Goal: Transaction & Acquisition: Purchase product/service

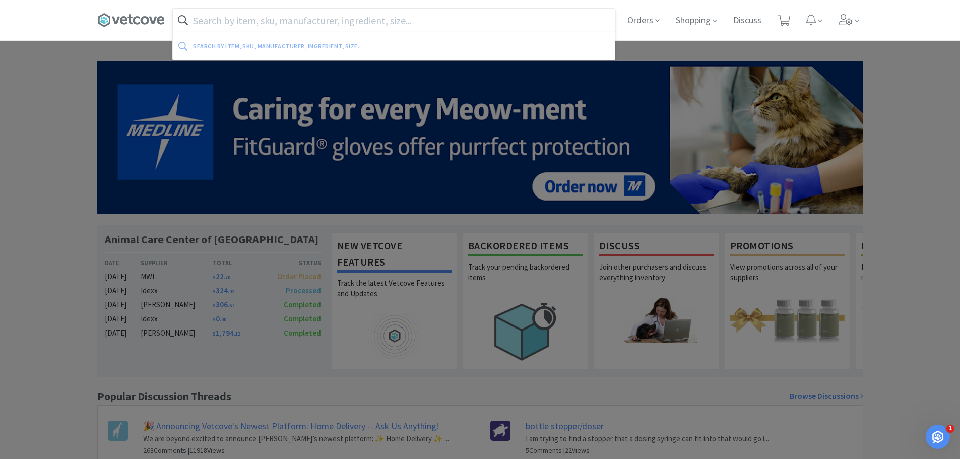
click at [358, 16] on input "text" at bounding box center [394, 20] width 442 height 23
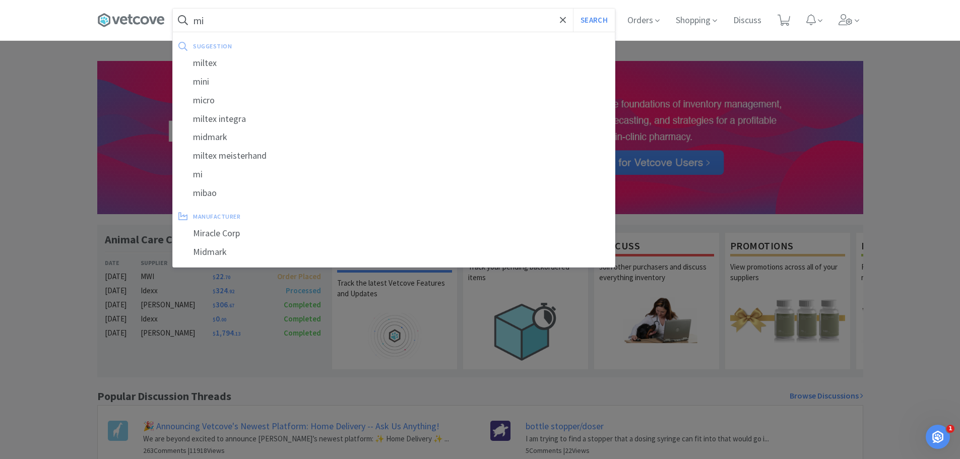
type input "m"
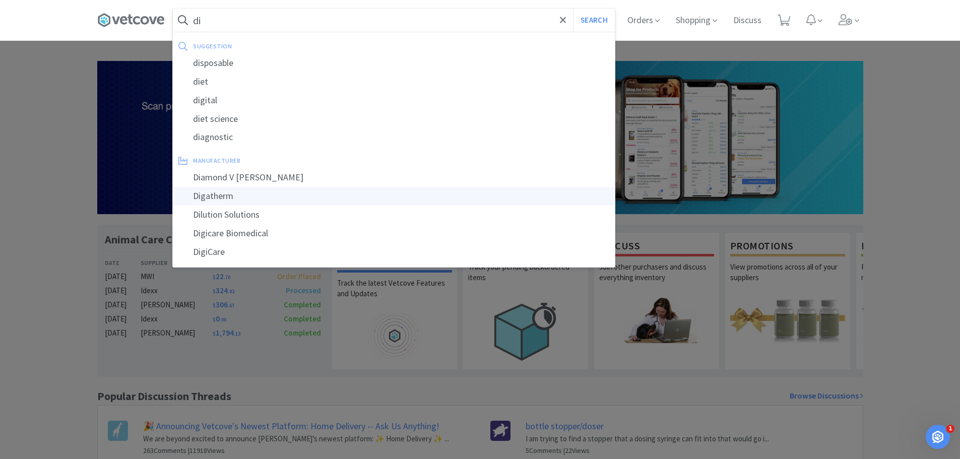
click at [229, 197] on div "Digatherm" at bounding box center [394, 196] width 442 height 19
type input "Digatherm"
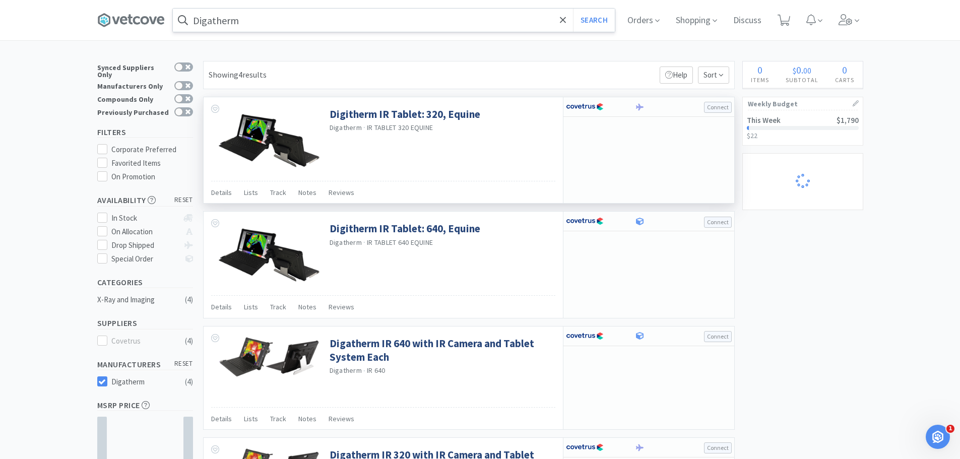
select select "4"
select select "1"
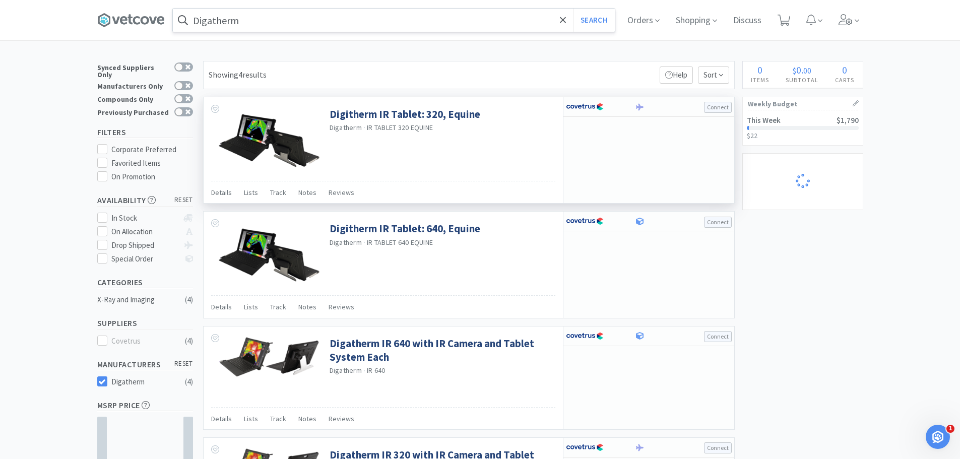
select select "2"
select select "1"
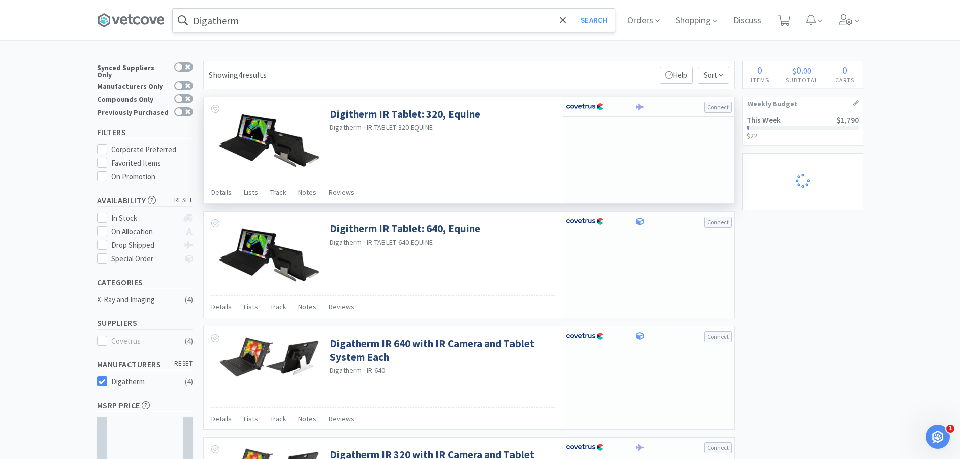
select select "1"
select select "5"
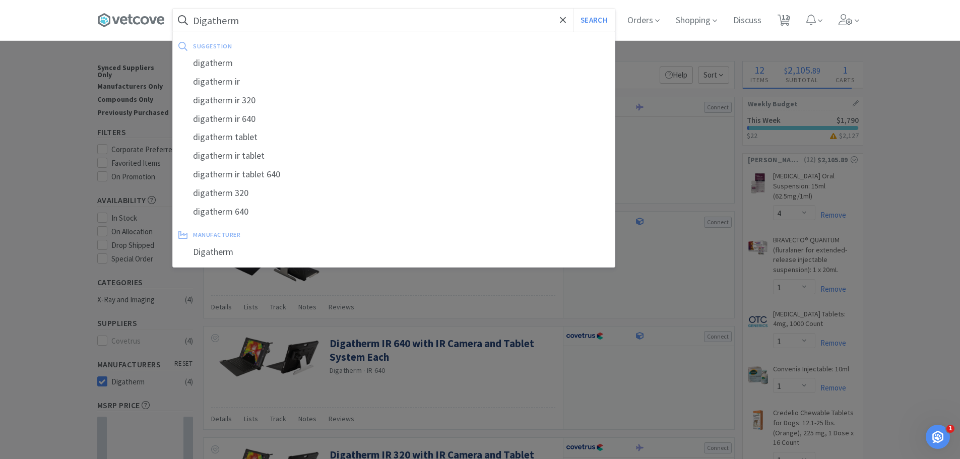
click at [250, 20] on input "Digatherm" at bounding box center [394, 20] width 442 height 23
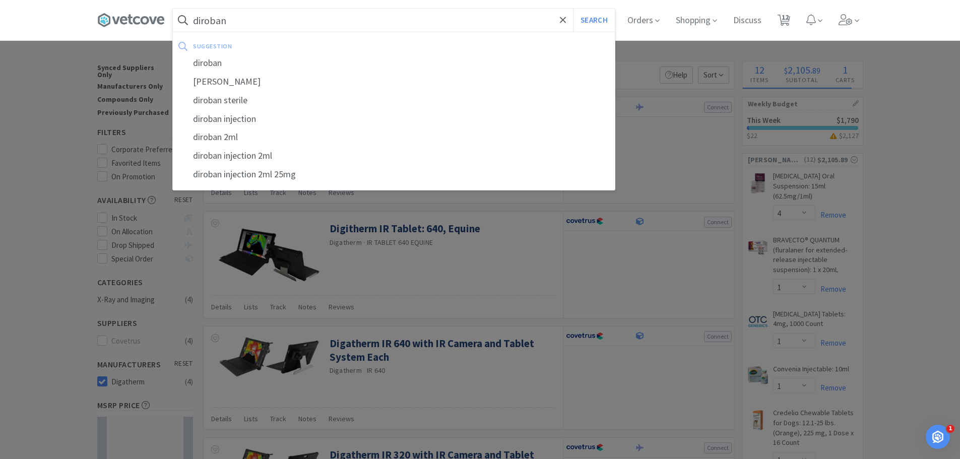
type input "diroban"
click at [573, 9] on button "Search" at bounding box center [594, 20] width 42 height 23
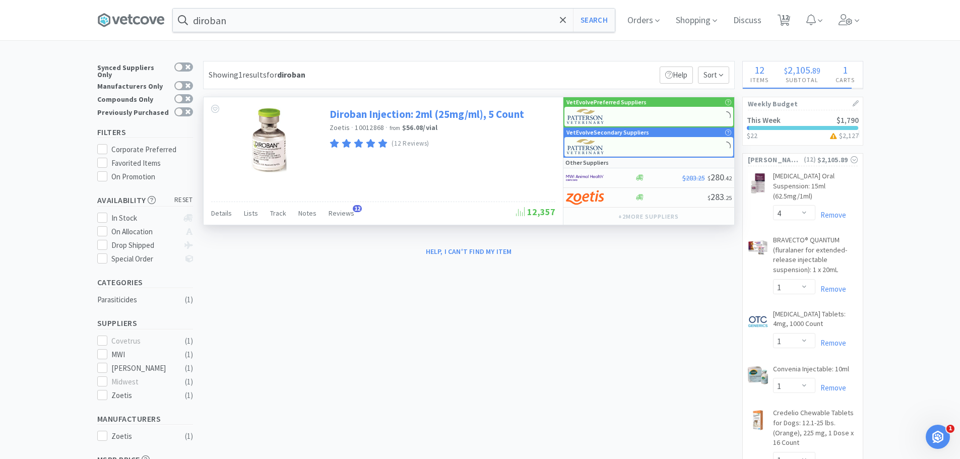
click at [396, 113] on link "Diroban Injection: 2ml (25mg/ml), 5 Count" at bounding box center [427, 114] width 195 height 14
